Goal: Find specific page/section: Find specific page/section

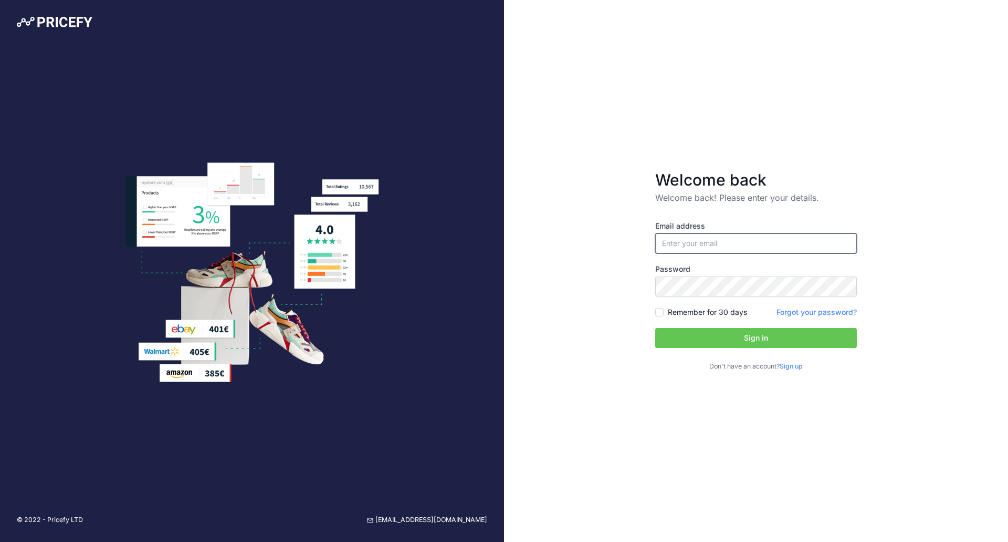
type input "[EMAIL_ADDRESS][DOMAIN_NAME]"
click at [717, 333] on button "Sign in" at bounding box center [756, 338] width 202 height 20
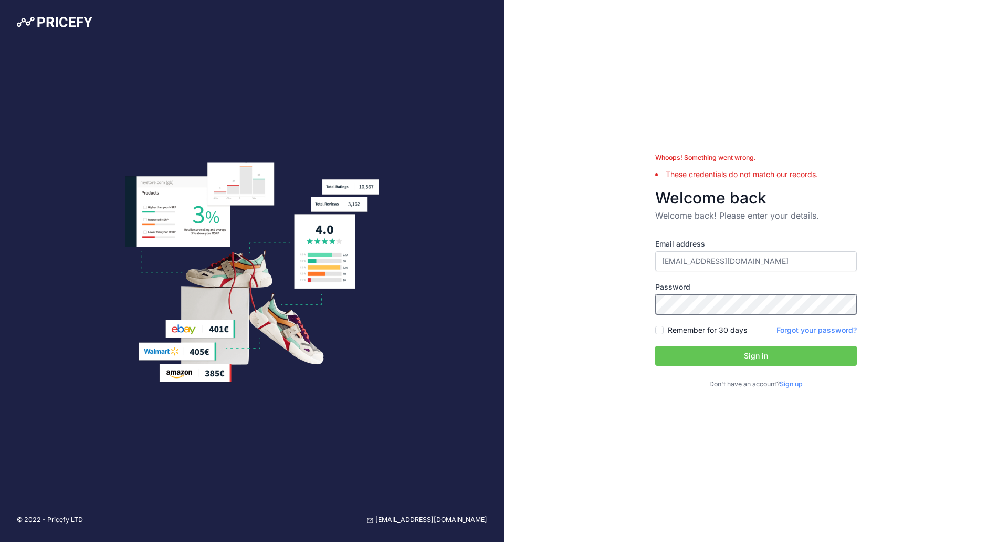
click at [655, 346] on button "Sign in" at bounding box center [756, 356] width 202 height 20
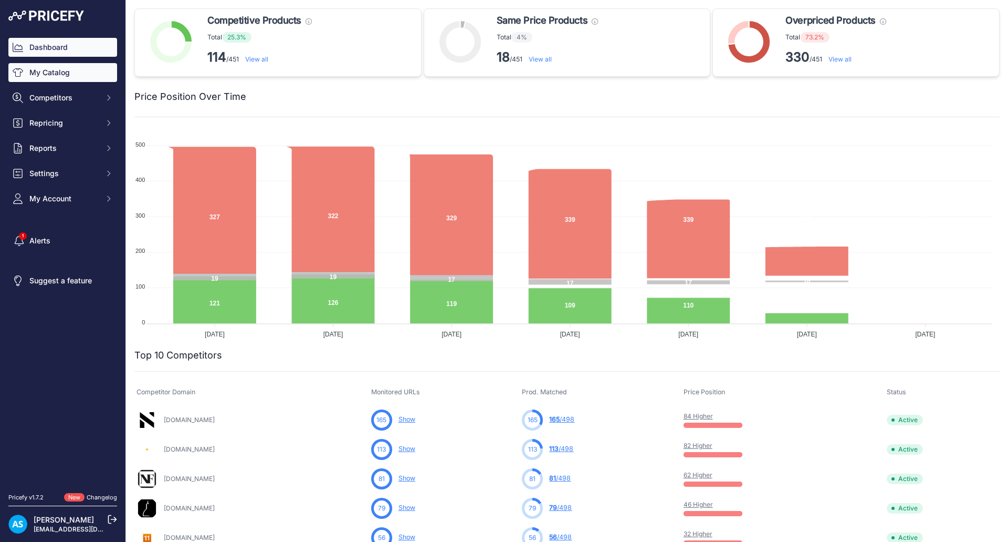
click at [60, 75] on link "My Catalog" at bounding box center [62, 72] width 109 height 19
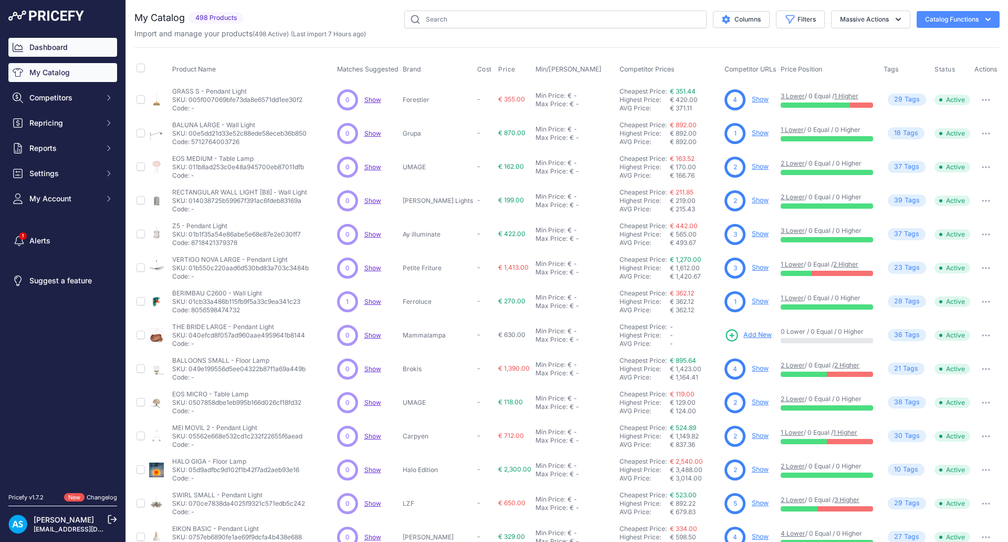
click at [62, 39] on link "Dashboard" at bounding box center [62, 47] width 109 height 19
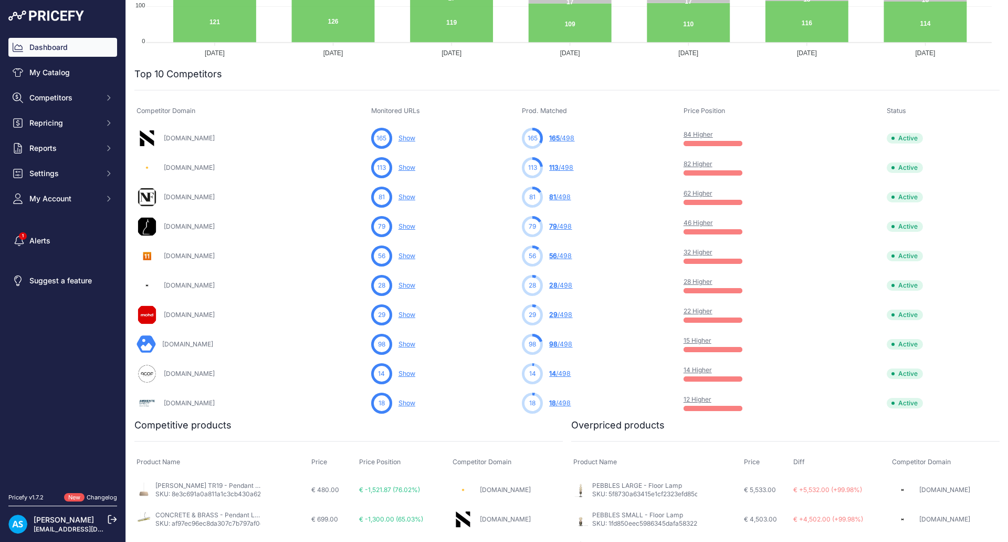
scroll to position [533, 0]
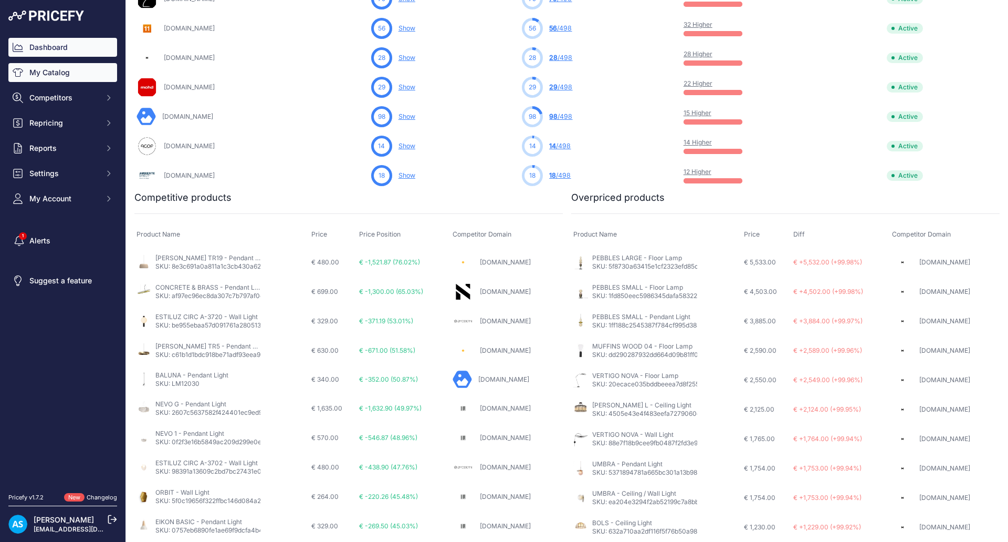
click at [58, 75] on link "My Catalog" at bounding box center [62, 72] width 109 height 19
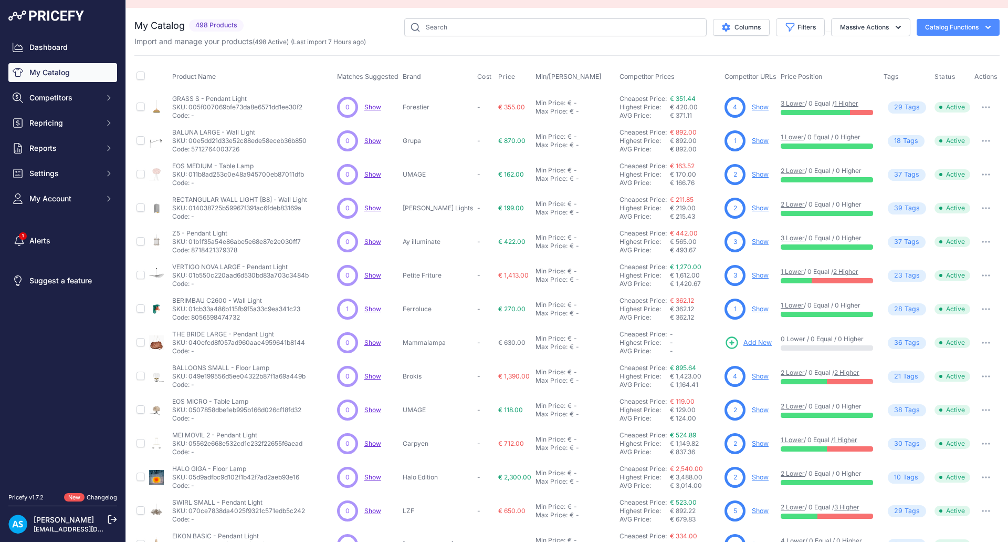
scroll to position [20, 0]
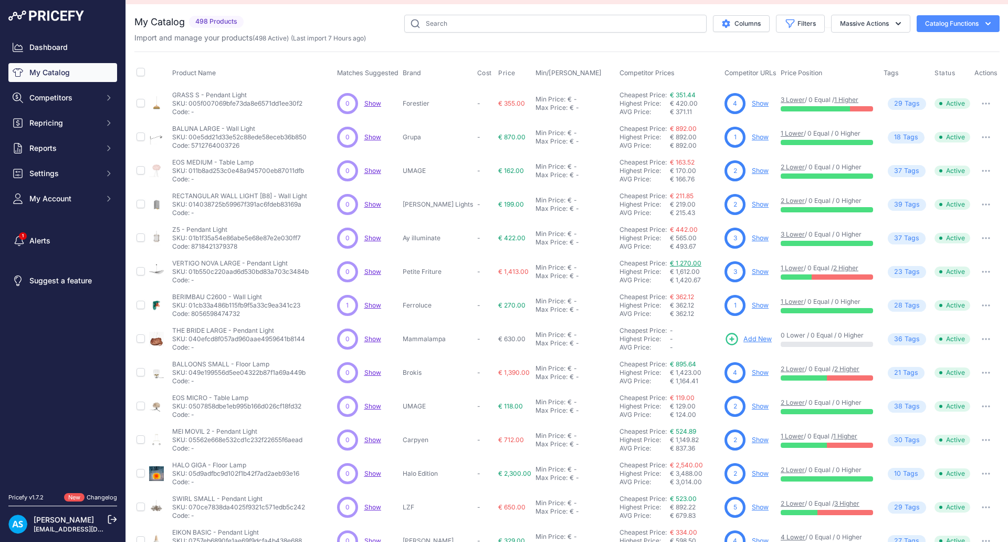
click at [670, 264] on link "€ 1,270.00" at bounding box center [686, 263] width 32 height 8
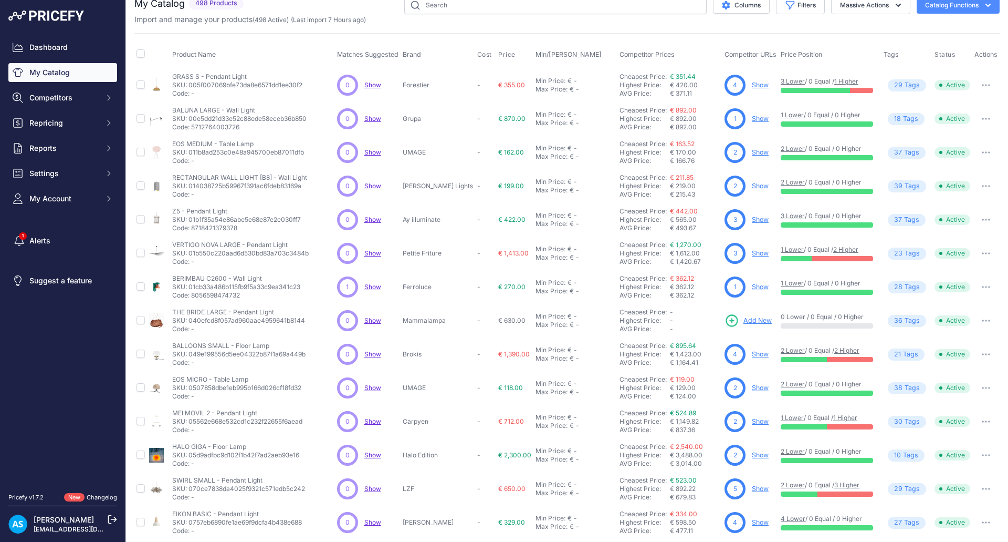
scroll to position [39, 0]
click at [145, 320] on td at bounding box center [140, 320] width 13 height 34
click at [144, 320] on input "checkbox" at bounding box center [141, 319] width 8 height 8
checkbox input "true"
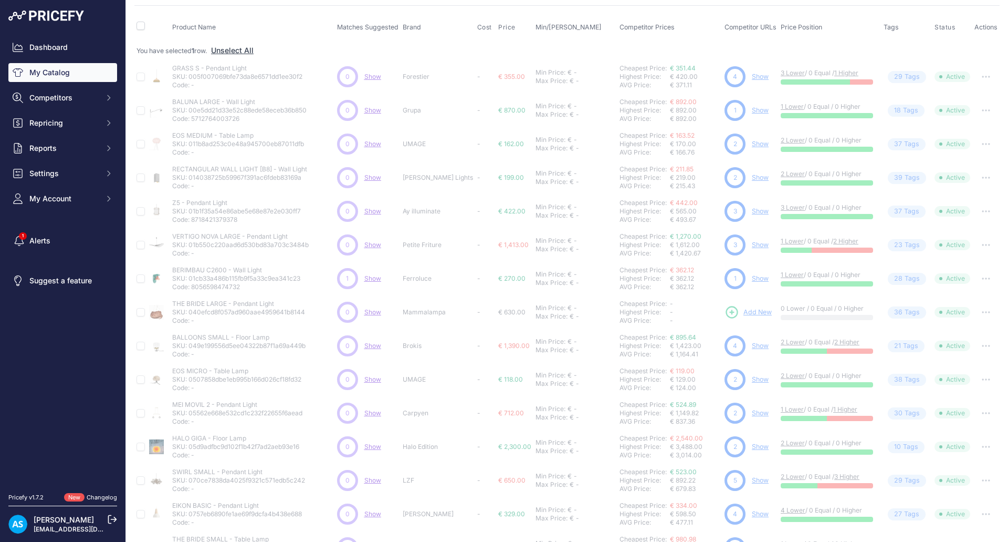
scroll to position [159, 0]
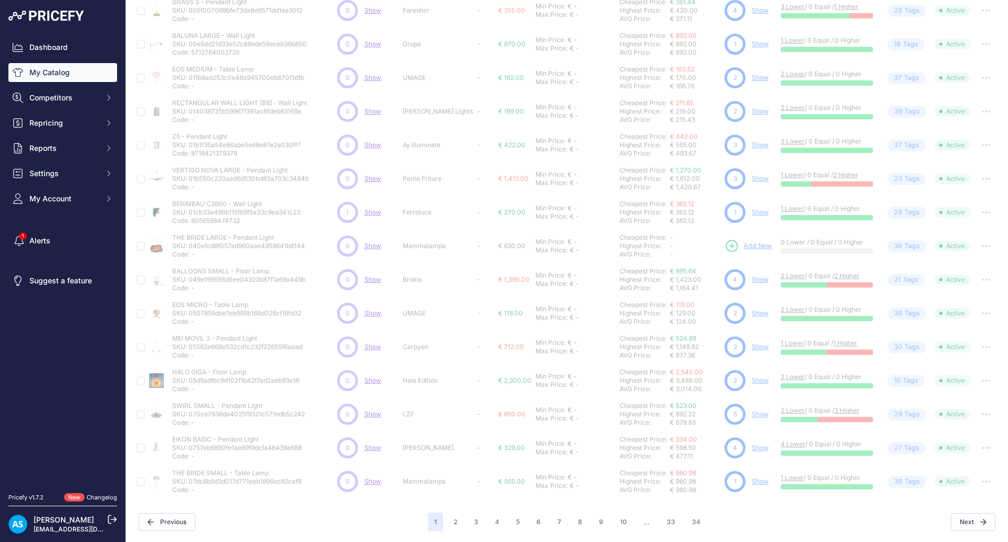
click at [800, 518] on div "Next" at bounding box center [851, 522] width 289 height 18
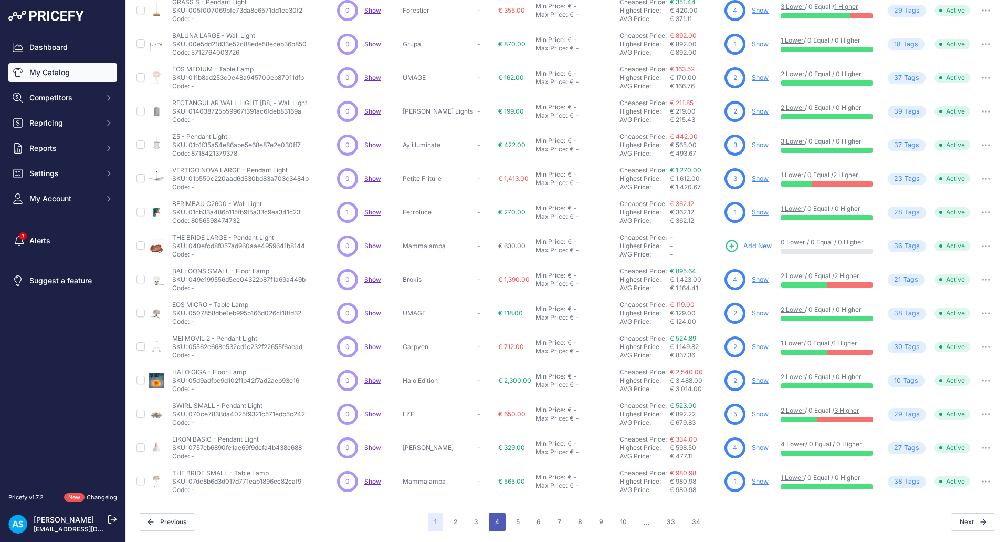
click at [502, 525] on button "4" at bounding box center [497, 521] width 17 height 19
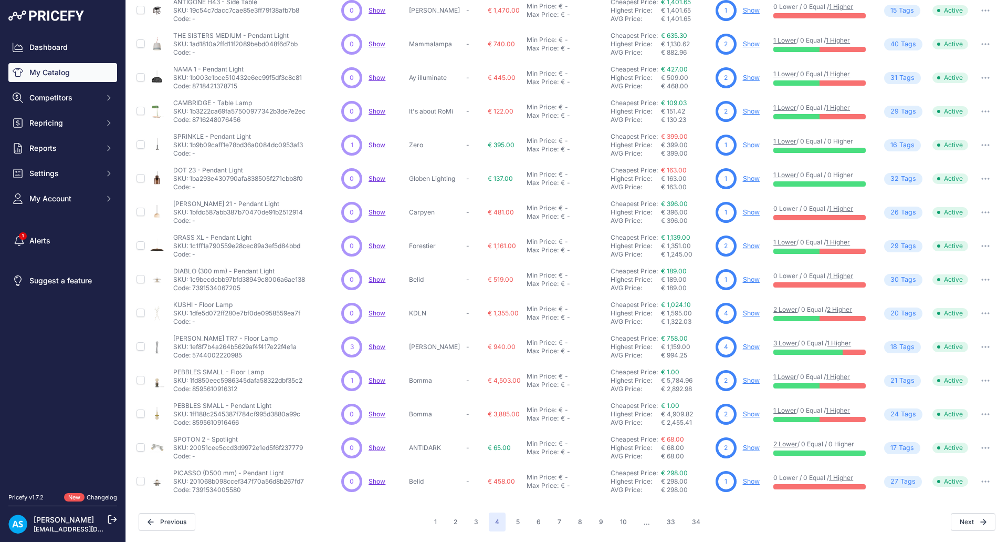
scroll to position [113, 0]
click at [676, 473] on link "€ 298.00" at bounding box center [674, 472] width 27 height 8
click at [519, 518] on button "5" at bounding box center [518, 521] width 16 height 19
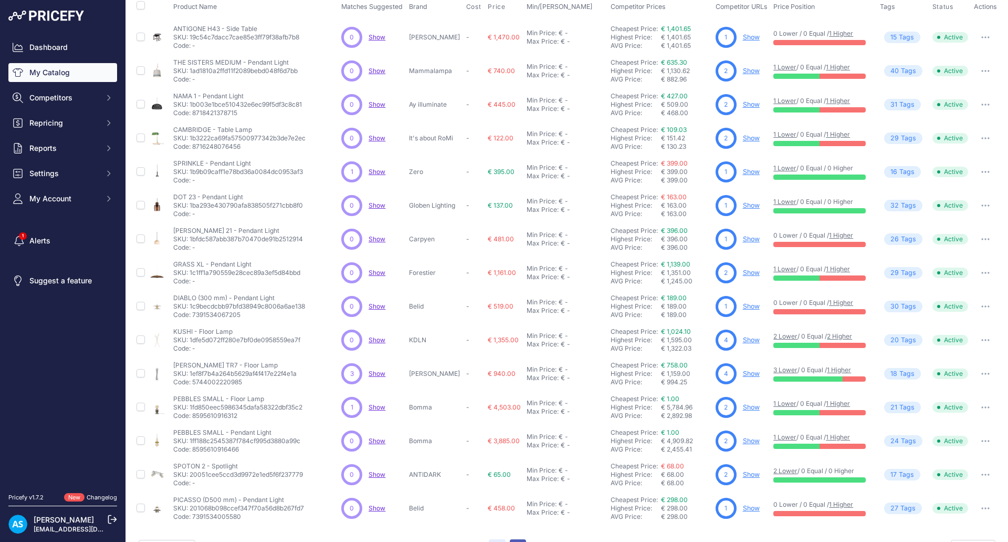
scroll to position [140, 0]
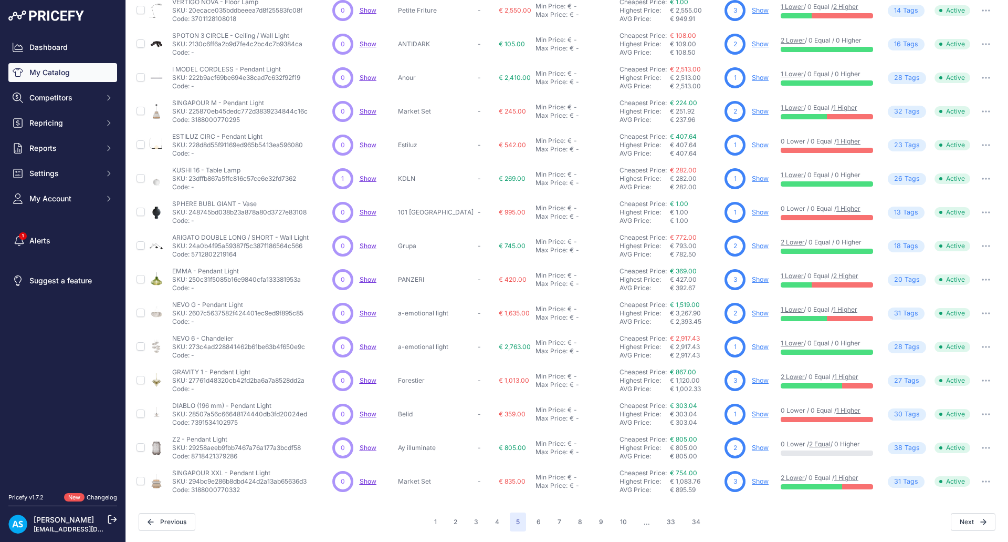
scroll to position [113, 0]
click at [534, 526] on button "6" at bounding box center [538, 521] width 17 height 19
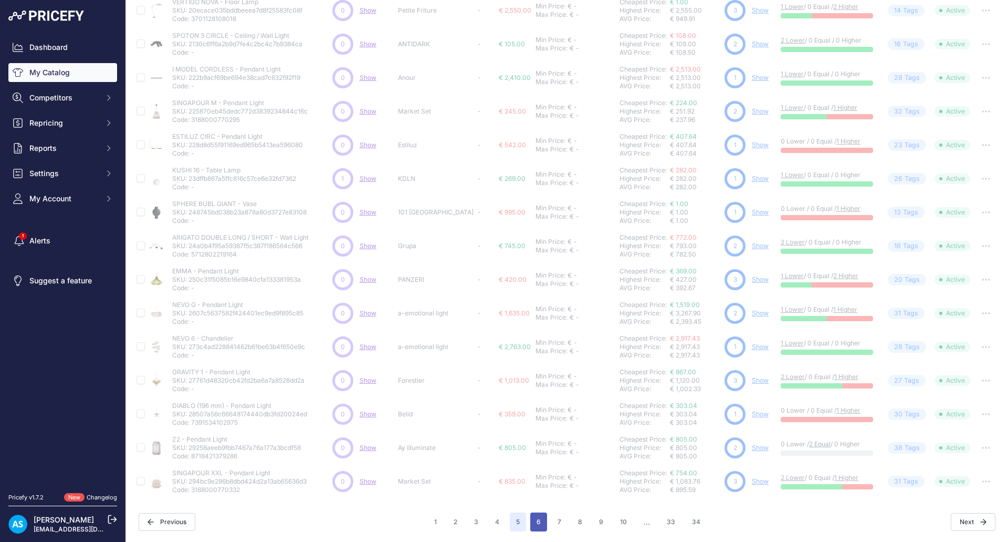
click at [535, 525] on button "6" at bounding box center [538, 521] width 17 height 19
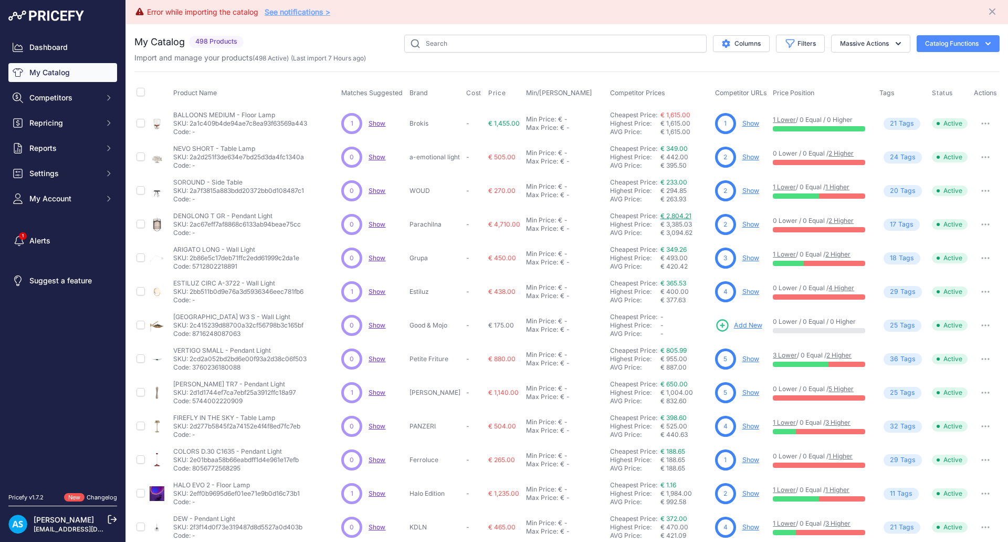
click at [672, 214] on link "€ 2,804.21" at bounding box center [676, 216] width 31 height 8
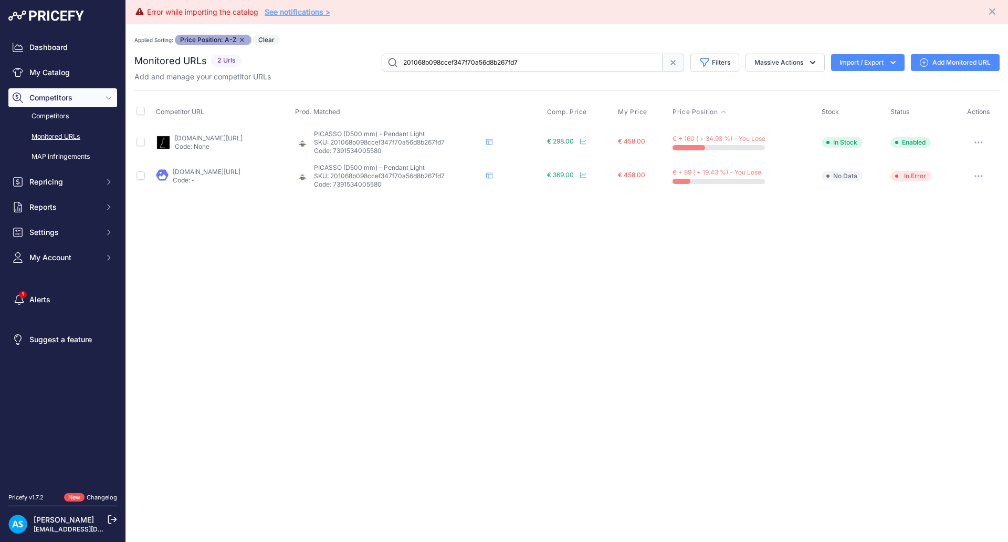
click at [243, 138] on link "lampemesteren.com/picasso-pendant-oe50-matt-white-belid.aspx?prirule_jdsnikfkfj…" at bounding box center [209, 138] width 68 height 8
click at [207, 139] on link "[DOMAIN_NAME][URL]" at bounding box center [208, 138] width 68 height 8
